Goal: Task Accomplishment & Management: Manage account settings

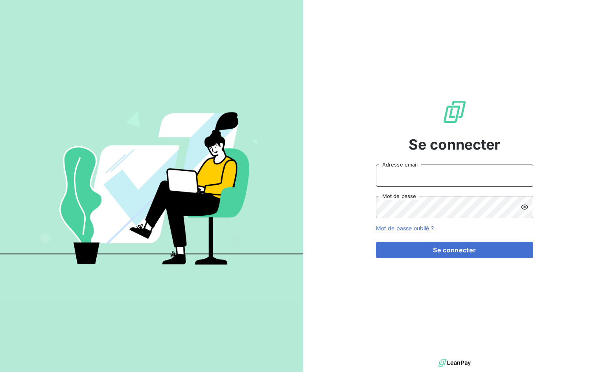
type input "[EMAIL_ADDRESS][PERSON_NAME][DOMAIN_NAME]"
click at [433, 175] on input "[EMAIL_ADDRESS][PERSON_NAME][DOMAIN_NAME]" at bounding box center [454, 175] width 157 height 22
click at [488, 145] on span "Se connecter" at bounding box center [455, 144] width 92 height 21
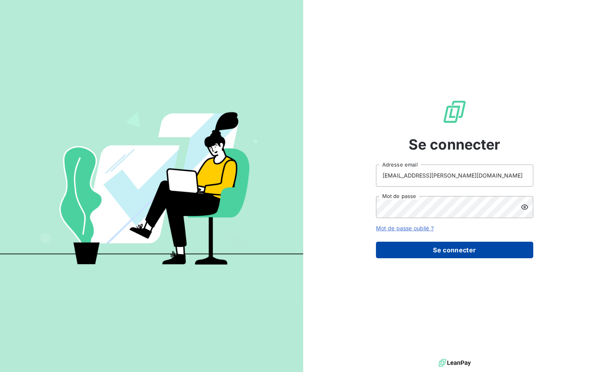
click at [481, 249] on button "Se connecter" at bounding box center [454, 249] width 157 height 17
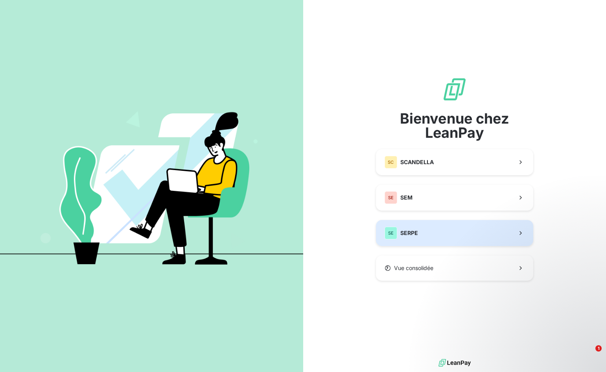
click at [457, 227] on button "SE SERPE" at bounding box center [454, 233] width 157 height 26
